Goal: Contribute content: Add original content to the website for others to see

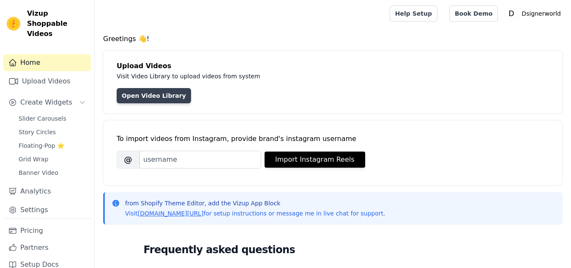
click at [159, 97] on link "Open Video Library" at bounding box center [154, 95] width 74 height 15
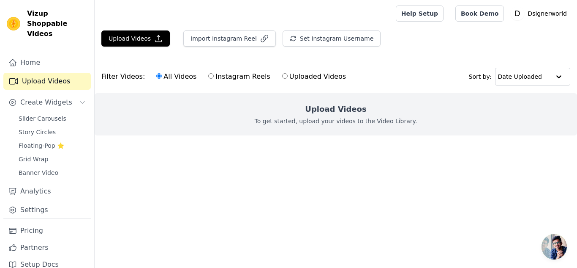
click at [263, 74] on div "All Videos Instagram Reels Uploaded Videos" at bounding box center [251, 76] width 199 height 19
click at [282, 73] on label "Uploaded Videos" at bounding box center [314, 76] width 65 height 11
click at [282, 73] on input "Uploaded Videos" at bounding box center [284, 75] width 5 height 5
radio input "true"
click at [281, 1] on div at bounding box center [243, 13] width 284 height 27
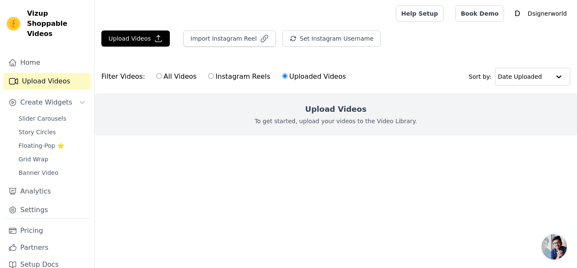
click at [164, 68] on div "All Videos Instagram Reels Uploaded Videos" at bounding box center [251, 76] width 199 height 19
click at [158, 76] on label "All Videos" at bounding box center [176, 76] width 41 height 11
click at [158, 76] on input "All Videos" at bounding box center [158, 75] width 5 height 5
radio input "true"
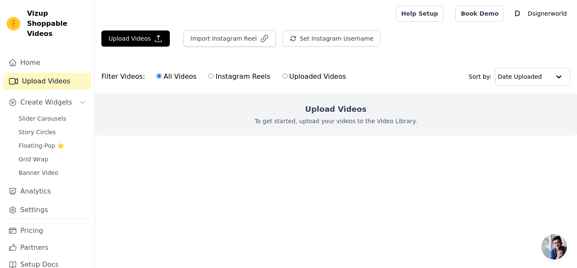
click at [194, 83] on div "All Videos Instagram Reels Uploaded Videos" at bounding box center [251, 76] width 199 height 19
click at [135, 43] on button "Upload Videos" at bounding box center [135, 38] width 68 height 16
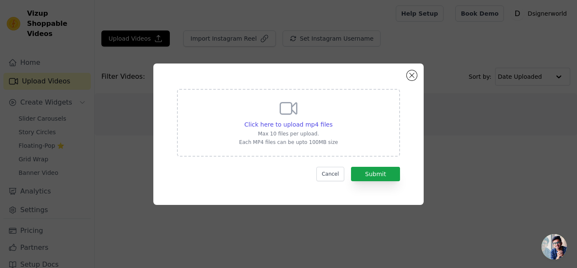
click at [336, 134] on div "Click here to upload mp4 files Max 10 files per upload. Each MP4 files can be u…" at bounding box center [288, 123] width 223 height 68
click at [333, 120] on input "Click here to upload mp4 files Max 10 files per upload. Each MP4 files can be u…" at bounding box center [332, 120] width 0 height 0
type input "C:\fakepath\i-1.mp4"
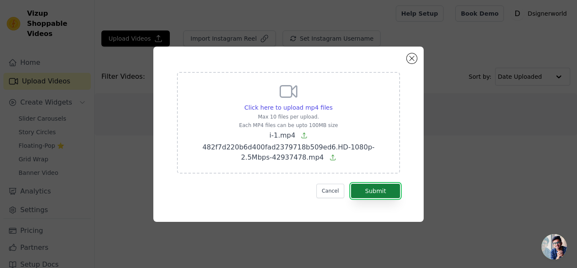
click at [368, 190] on button "Submit" at bounding box center [375, 190] width 49 height 14
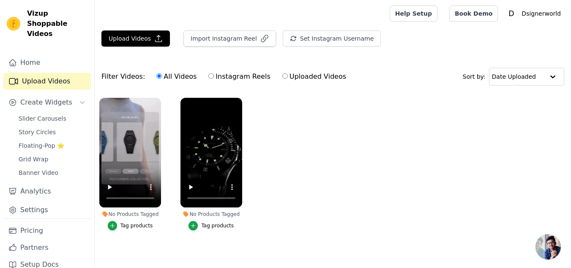
click at [156, 213] on div "No Products Tagged" at bounding box center [130, 213] width 62 height 7
click at [112, 223] on icon "button" at bounding box center [112, 225] width 6 height 6
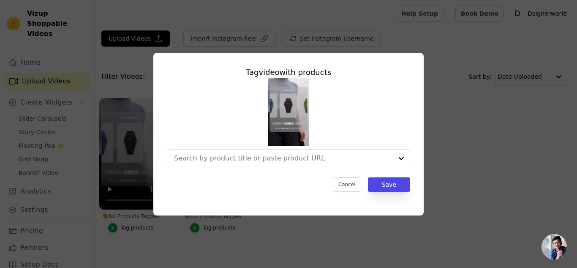
click at [119, 227] on div "Tag video with products Cancel Save" at bounding box center [289, 133] width 550 height 189
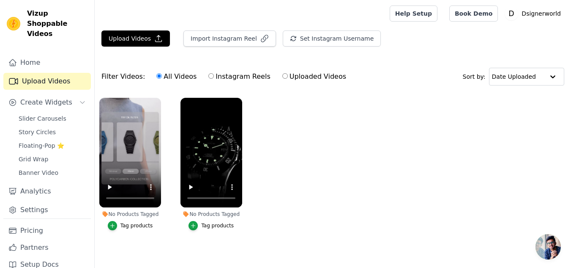
click at [119, 227] on button "Tag products" at bounding box center [130, 225] width 45 height 9
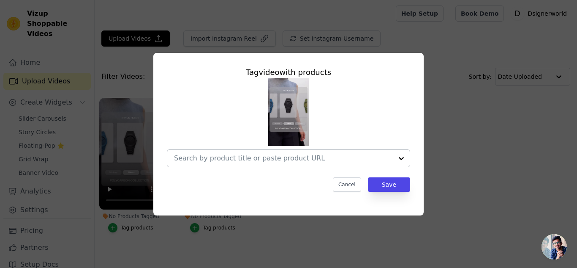
click at [252, 165] on div at bounding box center [283, 158] width 219 height 17
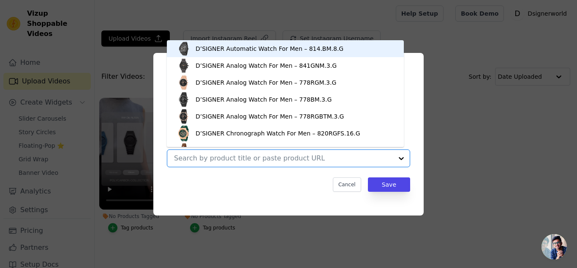
click at [238, 47] on div "D’SIGNER Automatic Watch For Men – 814.BM.8.G" at bounding box center [270, 48] width 148 height 8
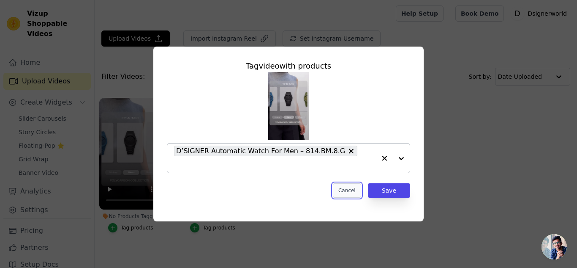
click at [361, 183] on button "Cancel" at bounding box center [347, 190] width 28 height 14
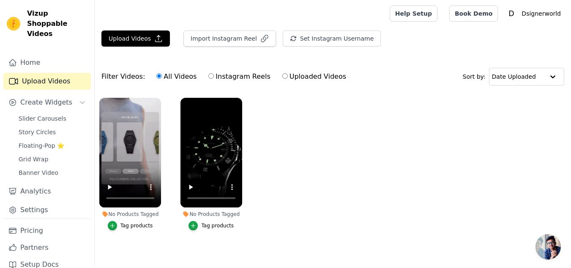
click at [124, 229] on button "Tag products" at bounding box center [130, 225] width 45 height 9
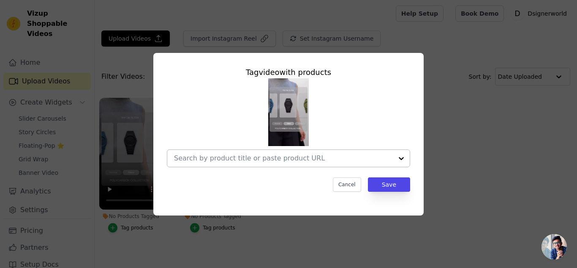
click at [241, 165] on div at bounding box center [283, 158] width 219 height 17
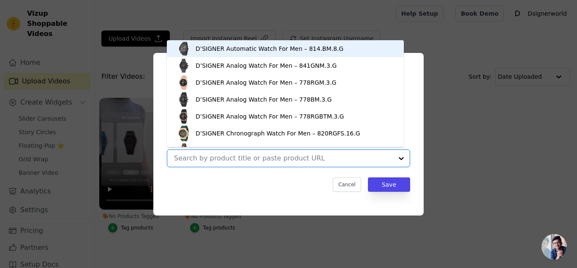
click at [236, 142] on div "D’SIGNER Analog Watch For Women – 839.RGBRNM.9.L" at bounding box center [285, 150] width 220 height 17
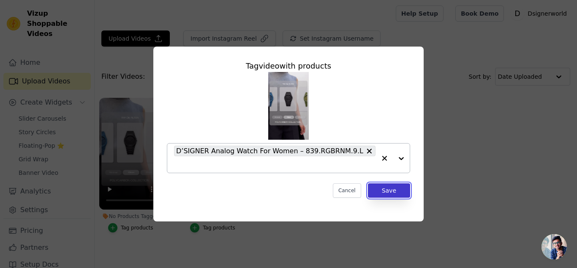
click at [385, 183] on button "Save" at bounding box center [389, 190] width 42 height 14
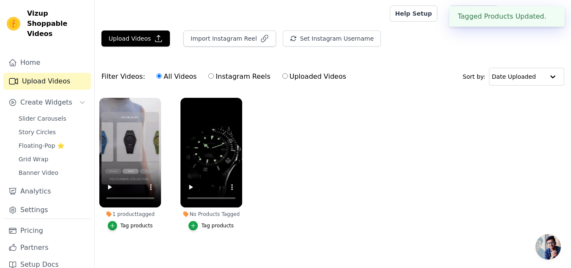
click at [213, 224] on div "Tag products" at bounding box center [217, 225] width 33 height 7
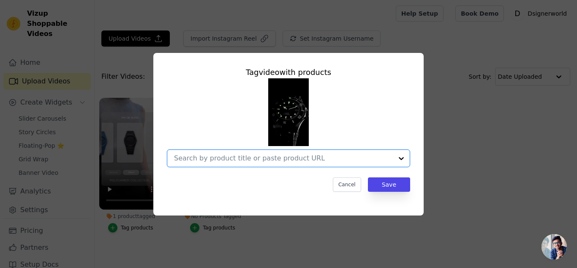
click at [308, 156] on input "No Products Tagged Tag video with products Option undefined, selected. Select i…" at bounding box center [283, 158] width 219 height 8
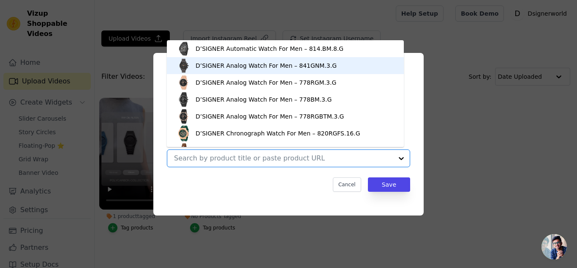
click at [221, 61] on div "D’SIGNER Analog Watch For Men – 841GNM.3.G" at bounding box center [266, 65] width 141 height 8
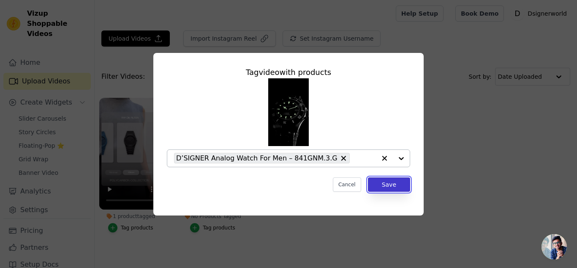
click at [390, 180] on button "Save" at bounding box center [389, 184] width 42 height 14
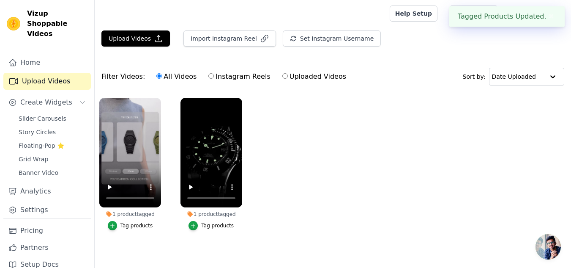
scroll to position [8, 0]
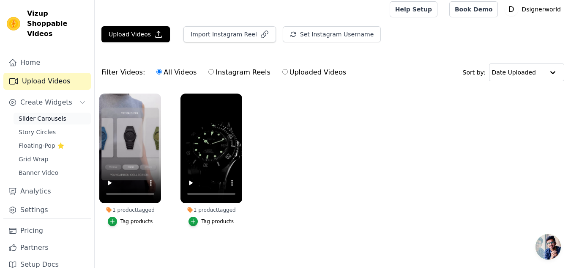
click at [65, 112] on link "Slider Carousels" at bounding box center [52, 118] width 77 height 12
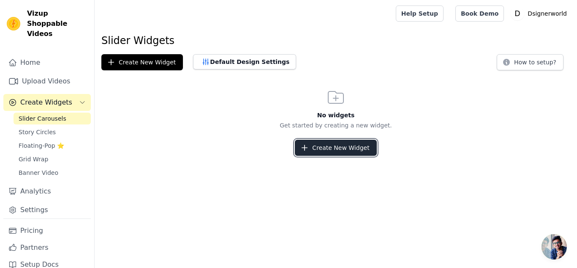
click at [355, 153] on button "Create New Widget" at bounding box center [336, 147] width 82 height 16
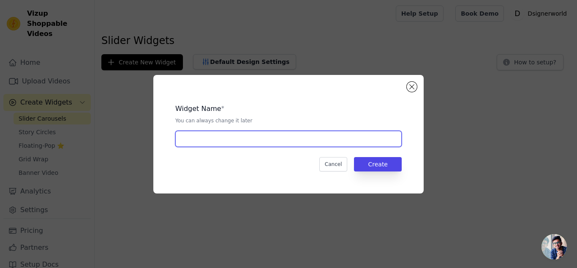
click at [292, 142] on input "text" at bounding box center [288, 139] width 227 height 16
type input "c"
type input "Video"
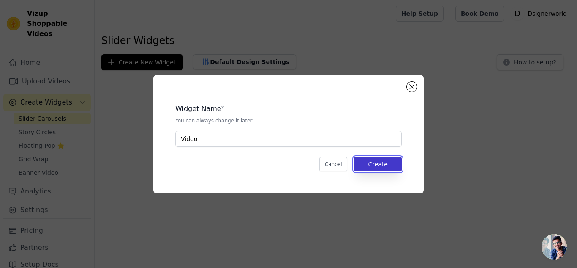
click at [396, 167] on button "Create" at bounding box center [378, 164] width 48 height 14
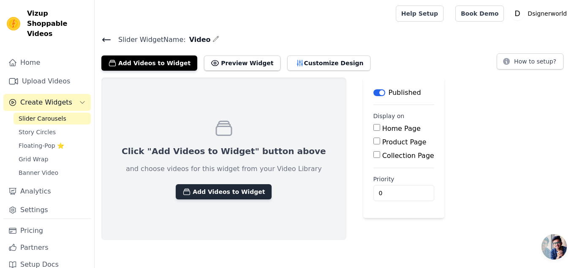
click at [227, 189] on button "Add Videos to Widget" at bounding box center [224, 191] width 96 height 15
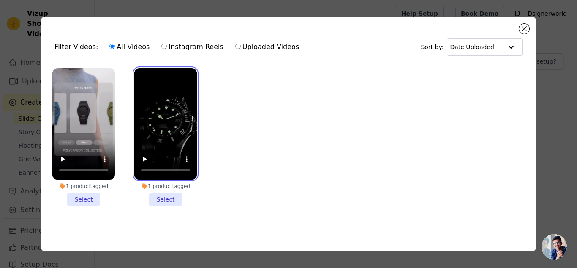
click at [167, 146] on video at bounding box center [165, 123] width 63 height 111
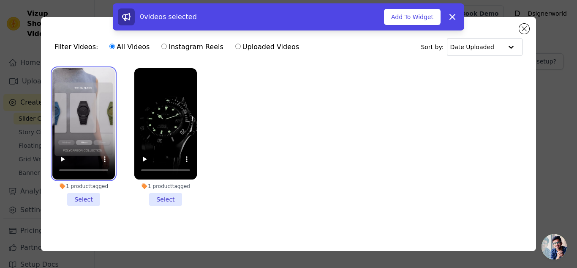
click at [112, 105] on video at bounding box center [83, 123] width 63 height 111
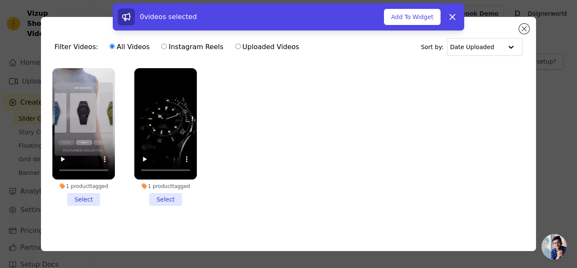
click at [89, 197] on li "1 product tagged Select" at bounding box center [83, 136] width 63 height 137
click at [0, 0] on input "1 product tagged Select" at bounding box center [0, 0] width 0 height 0
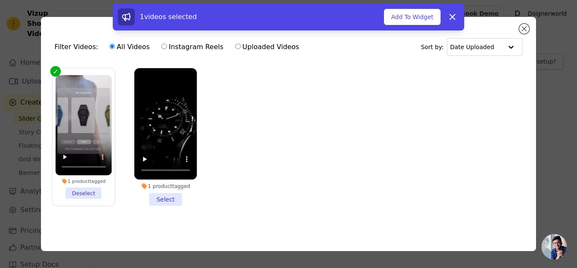
click at [159, 194] on li "1 product tagged Select" at bounding box center [165, 136] width 63 height 137
click at [0, 0] on input "1 product tagged Select" at bounding box center [0, 0] width 0 height 0
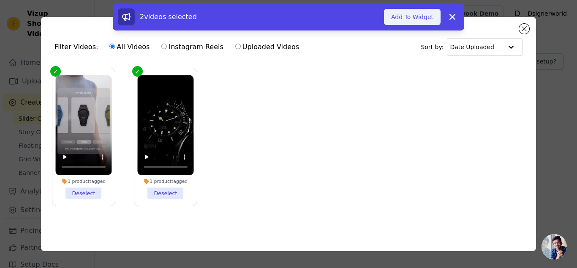
click at [418, 15] on button "Add To Widget" at bounding box center [412, 17] width 57 height 16
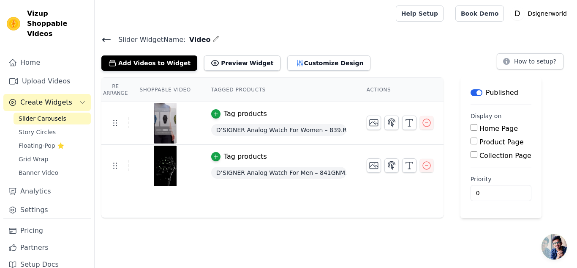
click at [174, 88] on th "Shoppable Video" at bounding box center [164, 90] width 71 height 24
click at [471, 129] on input "Home Page" at bounding box center [474, 127] width 7 height 7
checkbox input "true"
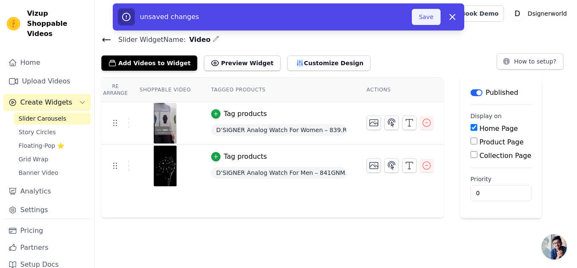
click at [425, 19] on button "Save" at bounding box center [426, 17] width 29 height 16
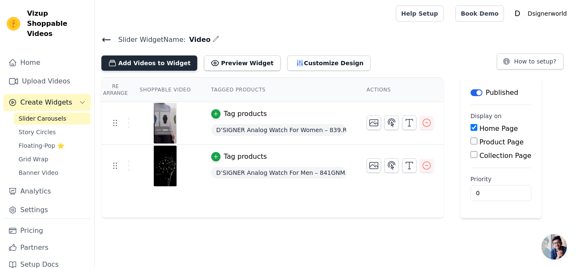
click at [156, 60] on button "Add Videos to Widget" at bounding box center [149, 62] width 96 height 15
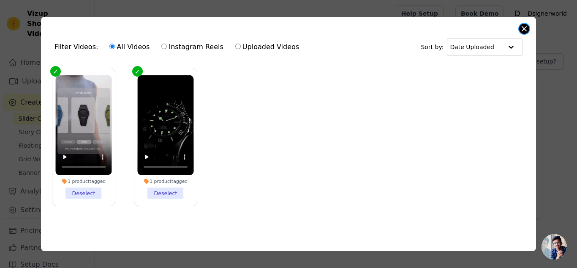
click at [527, 27] on button "Close modal" at bounding box center [524, 29] width 10 height 10
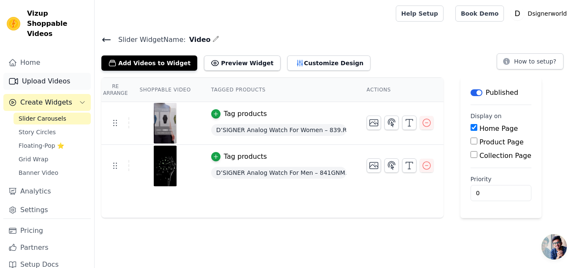
click at [45, 78] on link "Upload Videos" at bounding box center [46, 81] width 87 height 17
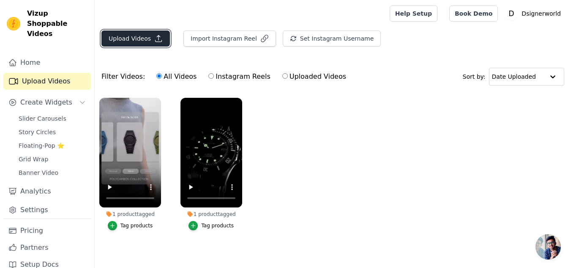
click at [150, 37] on button "Upload Videos" at bounding box center [135, 38] width 68 height 16
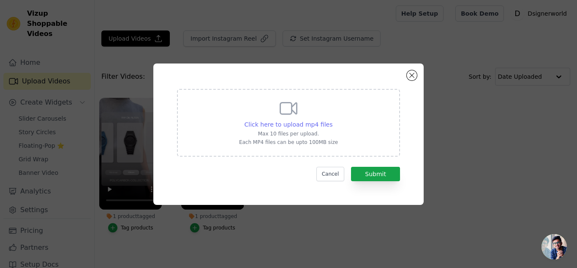
click at [294, 127] on span "Click here to upload mp4 files" at bounding box center [289, 124] width 88 height 7
click at [332, 120] on input "Click here to upload mp4 files Max 10 files per upload. Each MP4 files can be u…" at bounding box center [332, 120] width 0 height 0
type input "C:\fakepath\bf77559b536a4df0b6fc61b2cf38ce0a.HD-1080p-2.5Mbps-42937552 (1).mp4"
